Goal: Task Accomplishment & Management: Use online tool/utility

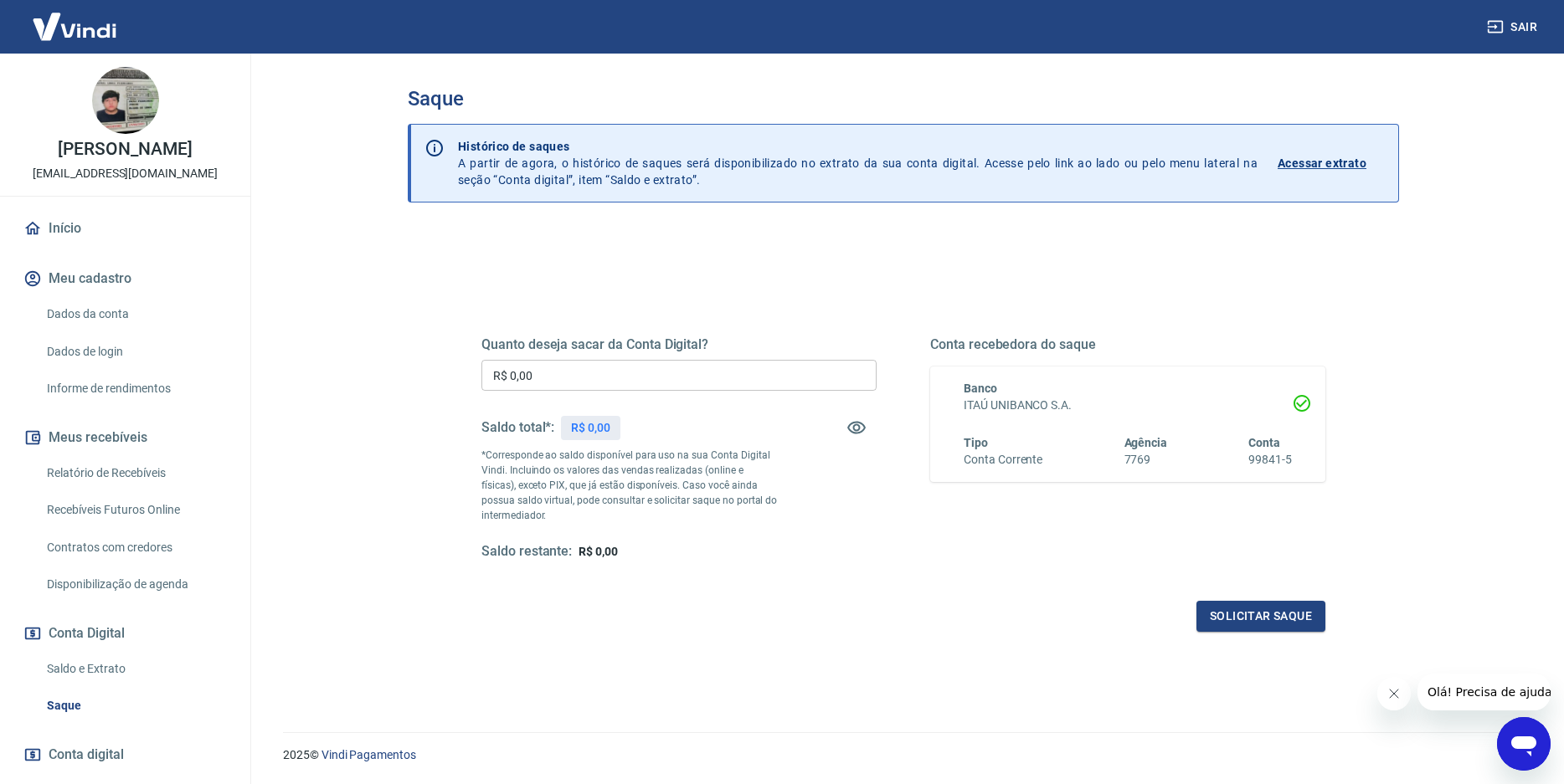
click at [520, 378] on input "R$ 0,00" at bounding box center [679, 375] width 396 height 31
click at [558, 374] on input "R$ 0,00" at bounding box center [679, 375] width 396 height 31
